Goal: Task Accomplishment & Management: Manage account settings

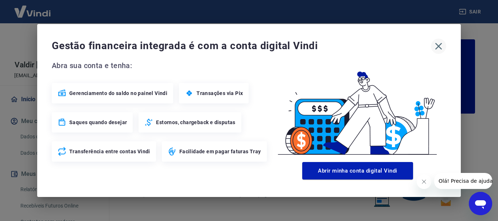
click at [432, 42] on button "button" at bounding box center [438, 46] width 15 height 15
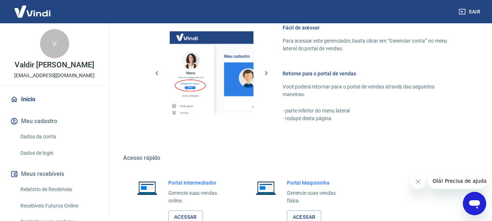
scroll to position [452, 0]
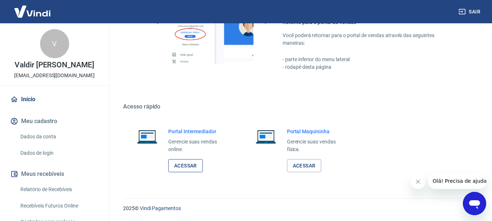
click at [185, 169] on link "Acessar" at bounding box center [185, 165] width 35 height 13
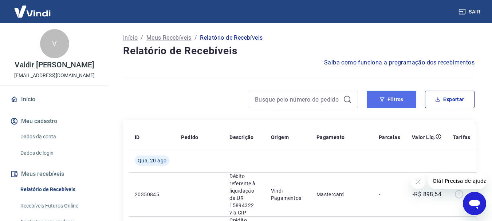
click at [393, 103] on button "Filtros" at bounding box center [392, 99] width 50 height 17
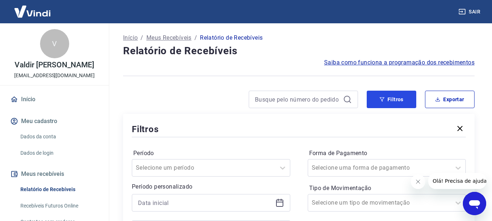
scroll to position [73, 0]
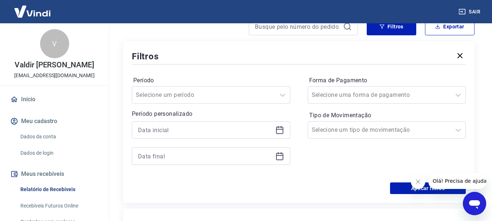
click at [281, 131] on icon at bounding box center [279, 130] width 9 height 9
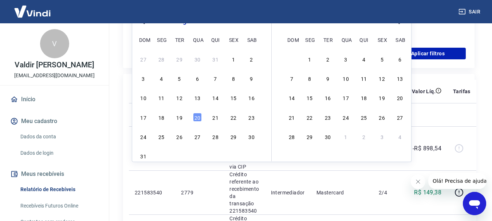
scroll to position [170, 0]
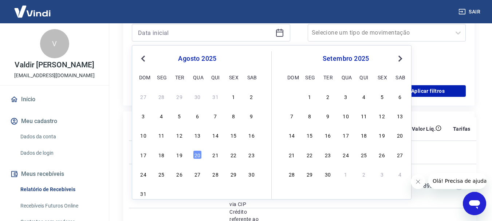
click at [141, 57] on button "Previous Month" at bounding box center [143, 58] width 9 height 9
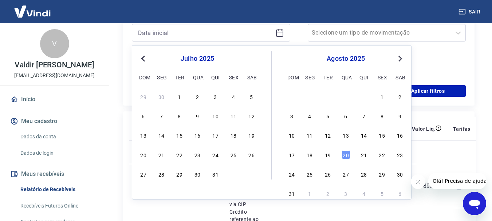
click at [141, 57] on button "Previous Month" at bounding box center [143, 58] width 9 height 9
click at [216, 176] on div "29" at bounding box center [215, 174] width 9 height 9
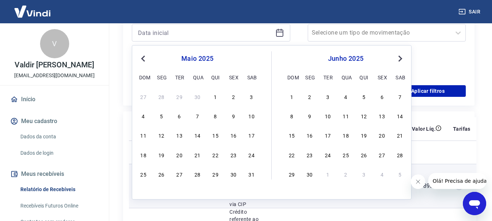
type input "[DATE]"
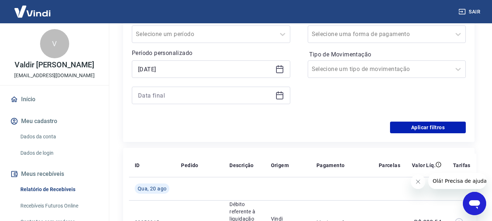
scroll to position [97, 0]
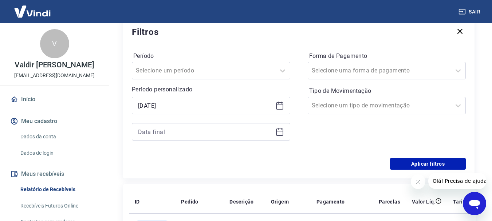
click at [279, 135] on icon at bounding box center [279, 132] width 7 height 7
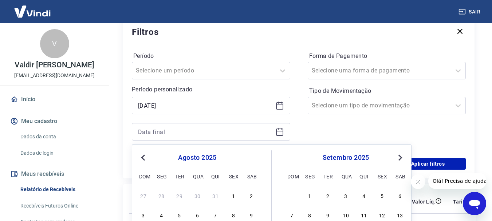
click at [144, 158] on span "Previous Month" at bounding box center [144, 157] width 0 height 8
click at [404, 156] on button "Next Month" at bounding box center [400, 157] width 9 height 9
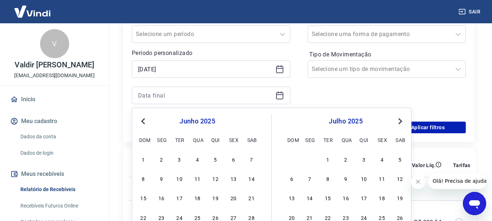
scroll to position [170, 0]
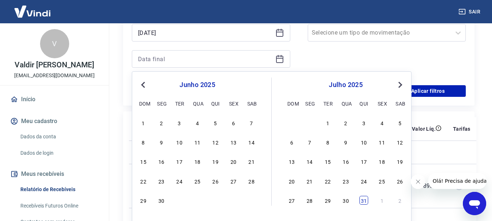
click at [363, 203] on div "31" at bounding box center [364, 200] width 9 height 9
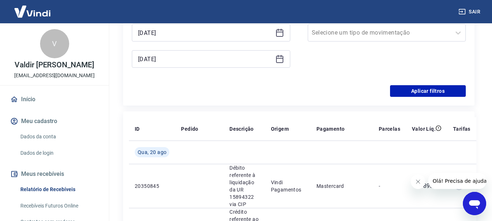
type input "[DATE]"
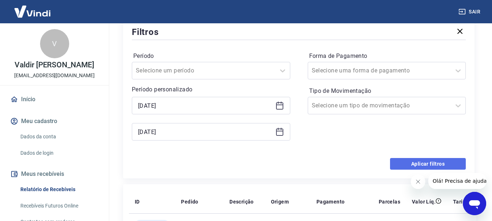
click at [419, 163] on button "Aplicar filtros" at bounding box center [428, 164] width 76 height 12
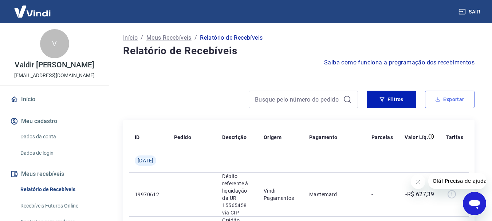
click at [454, 96] on button "Exportar" at bounding box center [450, 99] width 50 height 17
type input "[DATE]"
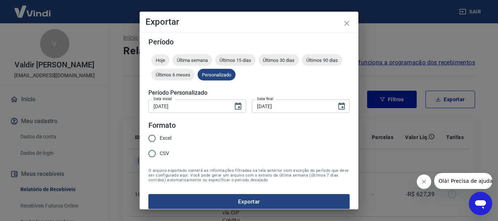
click at [153, 137] on input "Excel" at bounding box center [151, 138] width 15 height 15
radio input "true"
click at [227, 200] on button "Exportar" at bounding box center [248, 201] width 201 height 15
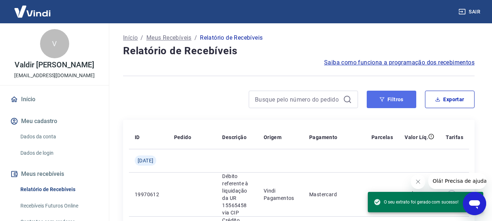
click at [386, 99] on button "Filtros" at bounding box center [392, 99] width 50 height 17
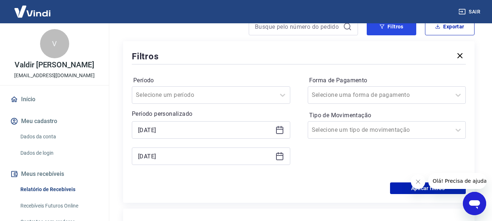
scroll to position [109, 0]
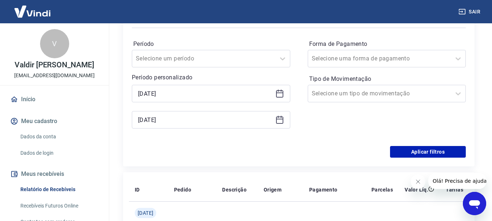
click at [278, 94] on icon at bounding box center [279, 93] width 9 height 9
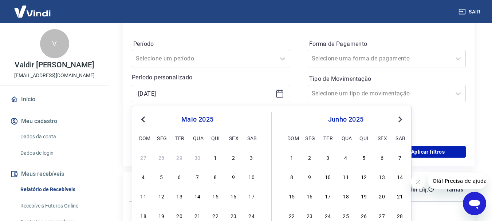
click at [400, 120] on span "Next Month" at bounding box center [400, 119] width 0 height 8
click at [382, 161] on div "1" at bounding box center [382, 157] width 9 height 9
type input "[DATE]"
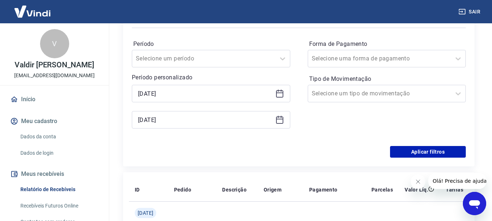
click at [279, 119] on icon at bounding box center [279, 119] width 7 height 1
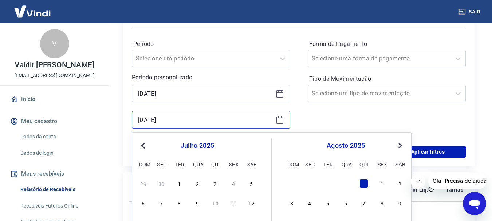
scroll to position [182, 0]
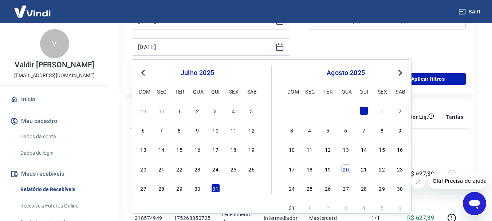
click at [346, 167] on div "20" at bounding box center [346, 169] width 9 height 9
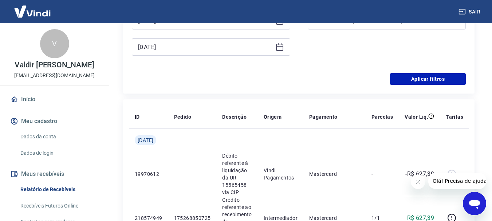
scroll to position [109, 0]
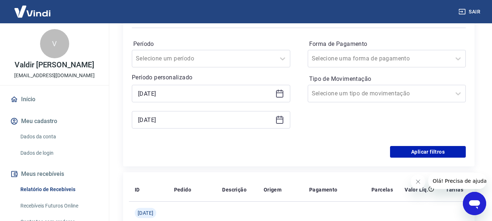
click at [281, 122] on icon at bounding box center [279, 120] width 9 height 9
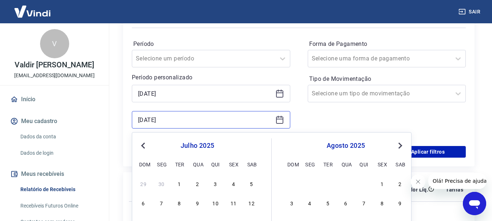
scroll to position [182, 0]
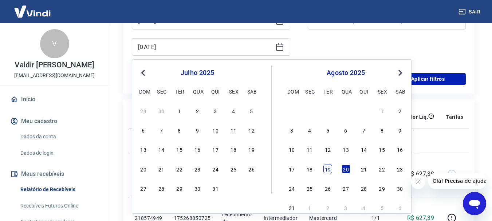
click at [329, 168] on div "19" at bounding box center [328, 169] width 9 height 9
type input "[DATE]"
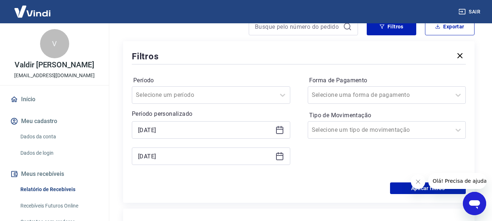
scroll to position [146, 0]
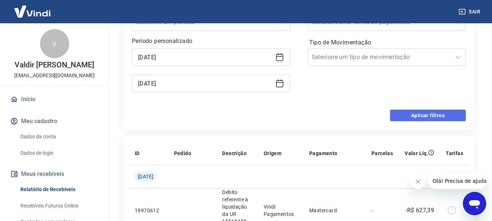
click at [428, 115] on button "Aplicar filtros" at bounding box center [428, 116] width 76 height 12
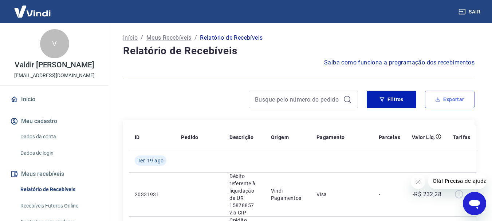
click at [453, 95] on button "Exportar" at bounding box center [450, 99] width 50 height 17
type input "[DATE]"
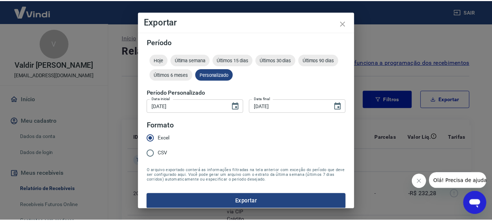
scroll to position [6, 0]
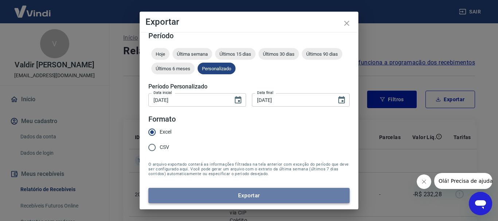
click at [251, 198] on button "Exportar" at bounding box center [248, 195] width 201 height 15
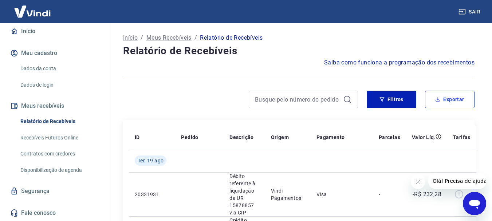
scroll to position [32, 0]
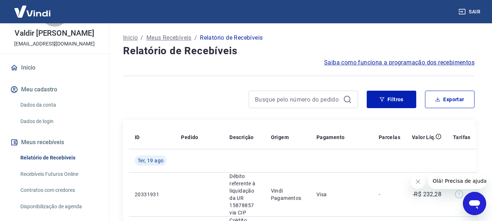
click at [42, 11] on img at bounding box center [32, 11] width 47 height 22
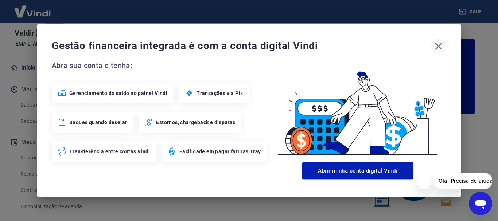
click at [435, 45] on icon "button" at bounding box center [439, 46] width 12 height 12
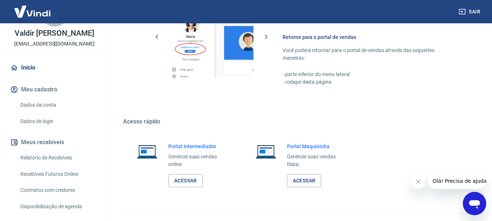
scroll to position [452, 0]
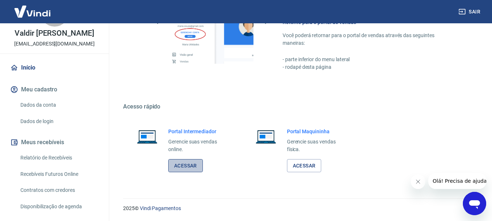
click at [188, 166] on link "Acessar" at bounding box center [185, 165] width 35 height 13
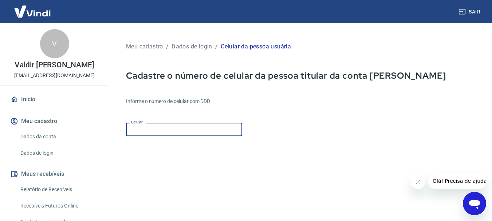
click at [172, 125] on input "Celular" at bounding box center [184, 129] width 116 height 13
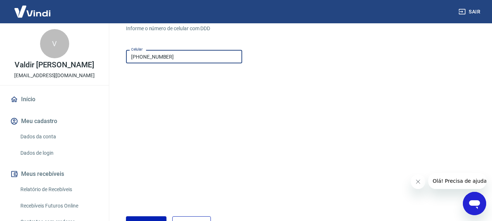
scroll to position [124, 0]
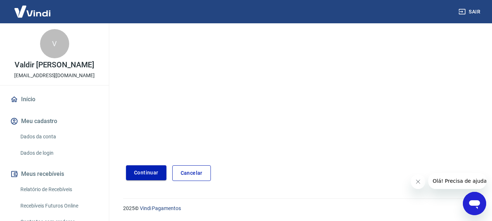
type input "(16) 98199-5553"
click at [153, 172] on button "Continuar" at bounding box center [146, 172] width 40 height 15
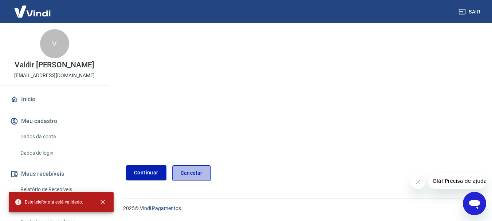
click at [194, 175] on link "Cancelar" at bounding box center [191, 173] width 39 height 16
